Goal: Information Seeking & Learning: Find specific fact

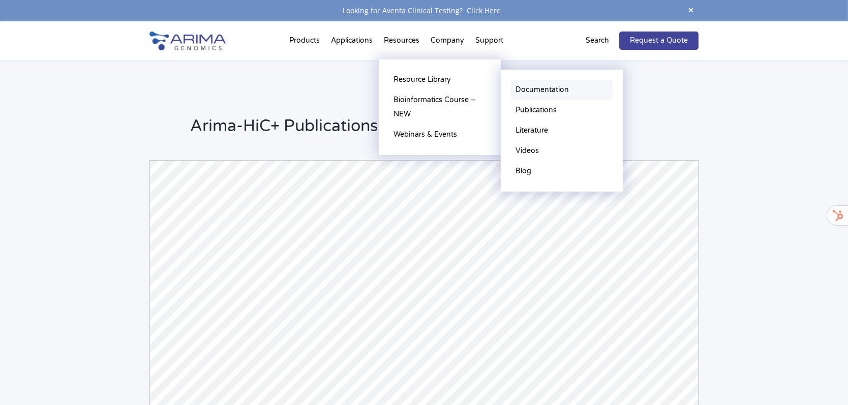
click at [540, 84] on link "Documentation" at bounding box center [562, 90] width 102 height 20
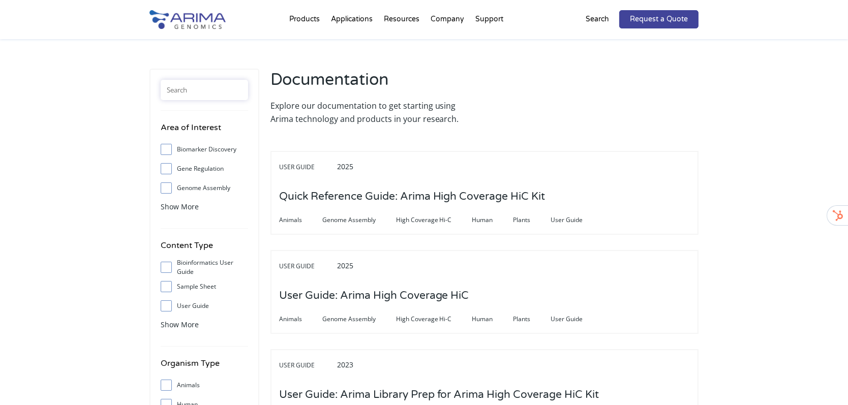
click at [176, 90] on input "text" at bounding box center [204, 90] width 87 height 20
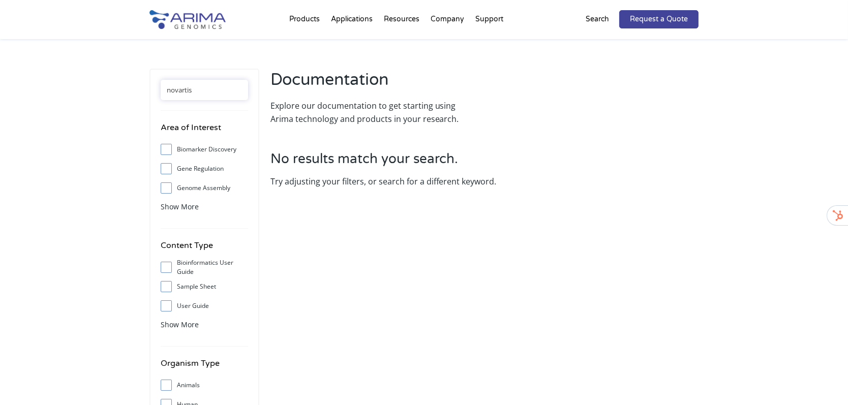
type input "novartis"
click at [223, 89] on input "novartis" at bounding box center [204, 90] width 87 height 20
